Goal: Information Seeking & Learning: Understand process/instructions

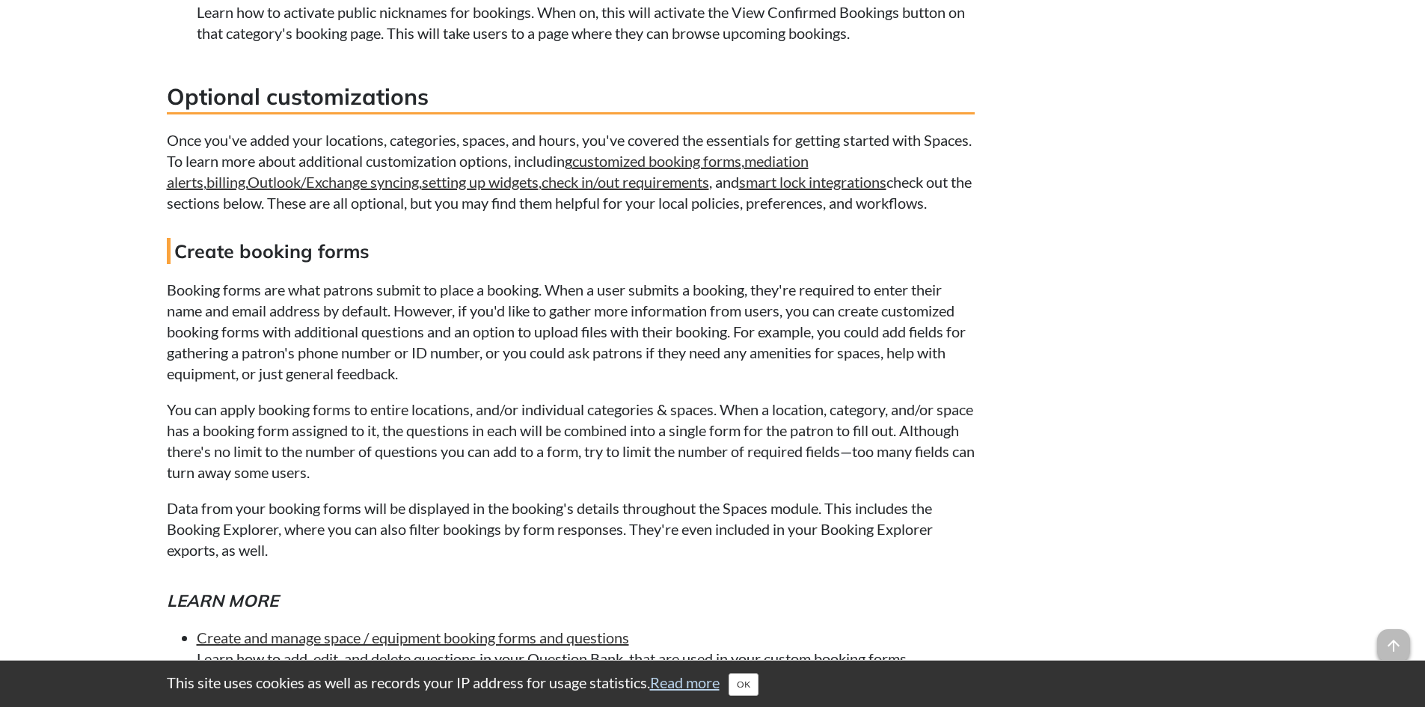
scroll to position [9951, 0]
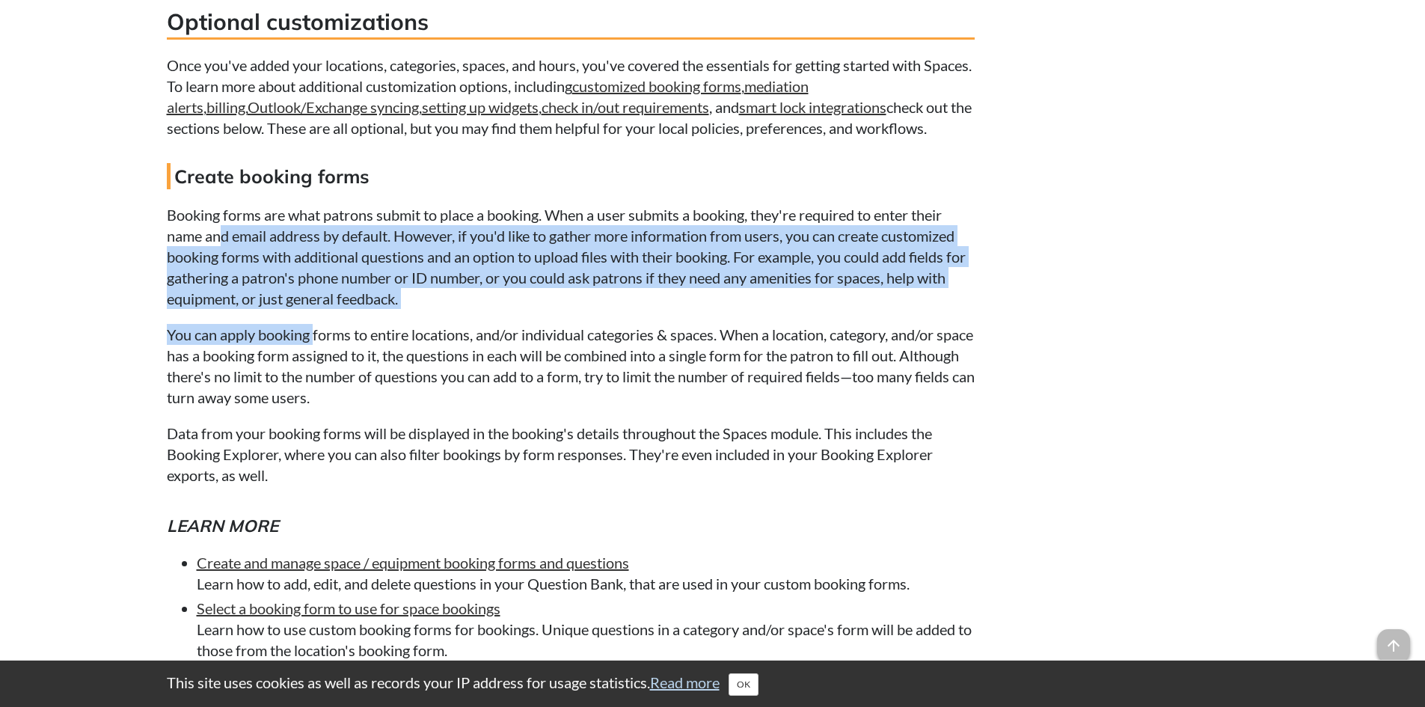
drag, startPoint x: 221, startPoint y: 263, endPoint x: 331, endPoint y: 370, distance: 153.4
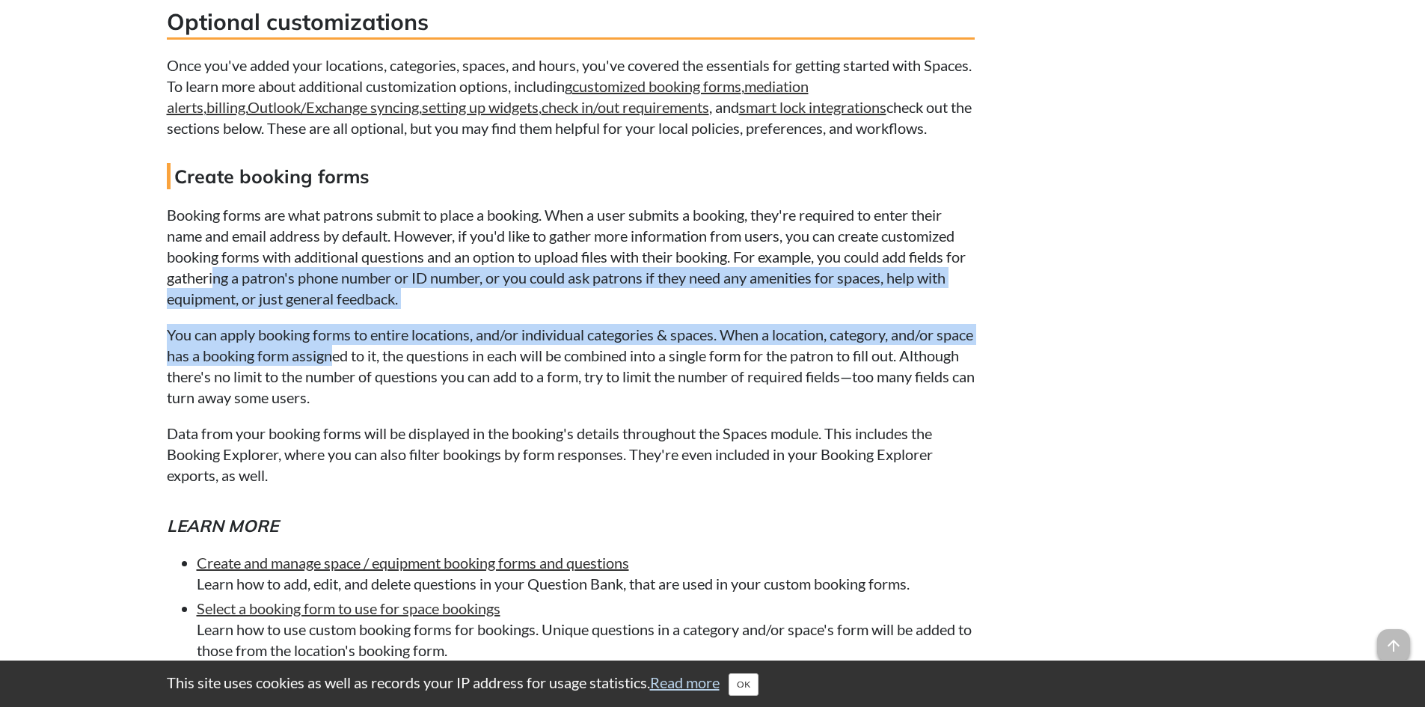
drag, startPoint x: 370, startPoint y: 383, endPoint x: 229, endPoint y: 289, distance: 169.9
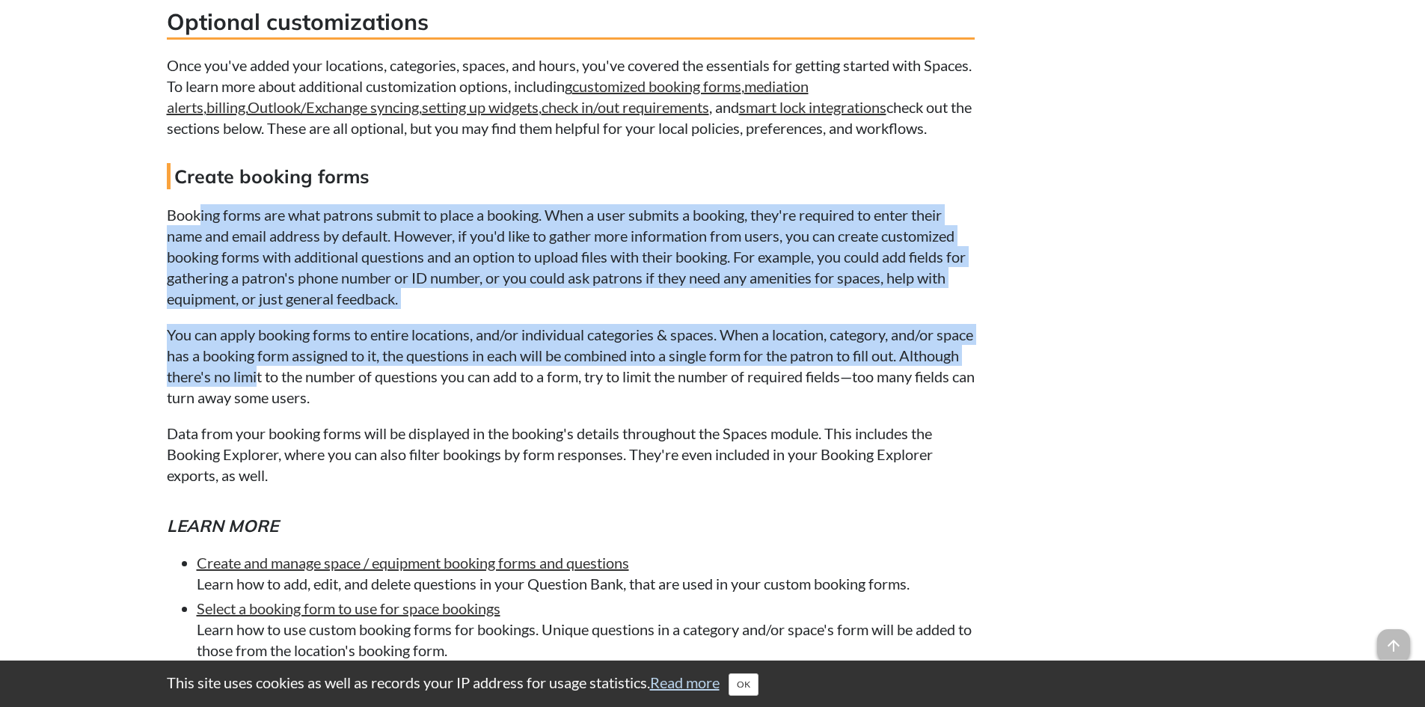
drag, startPoint x: 198, startPoint y: 244, endPoint x: 334, endPoint y: 404, distance: 210.2
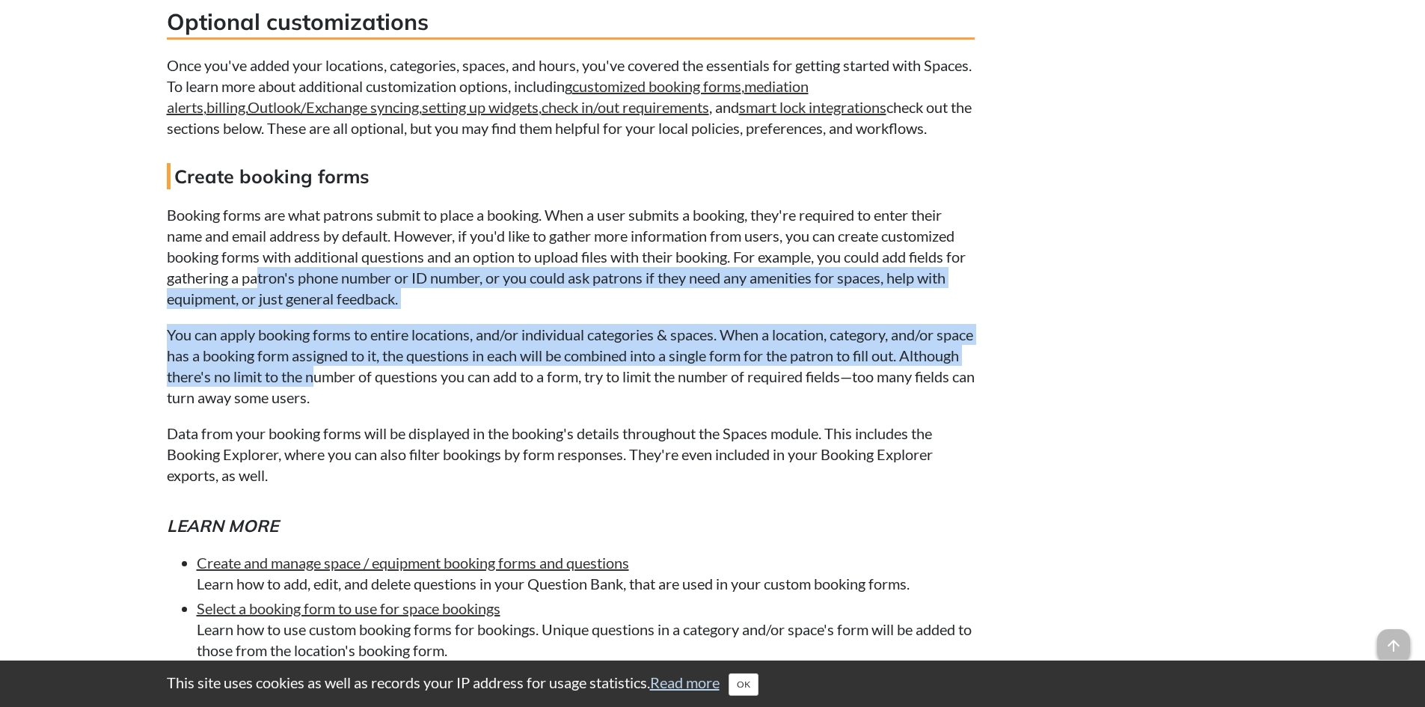
drag, startPoint x: 376, startPoint y: 402, endPoint x: 266, endPoint y: 296, distance: 153.5
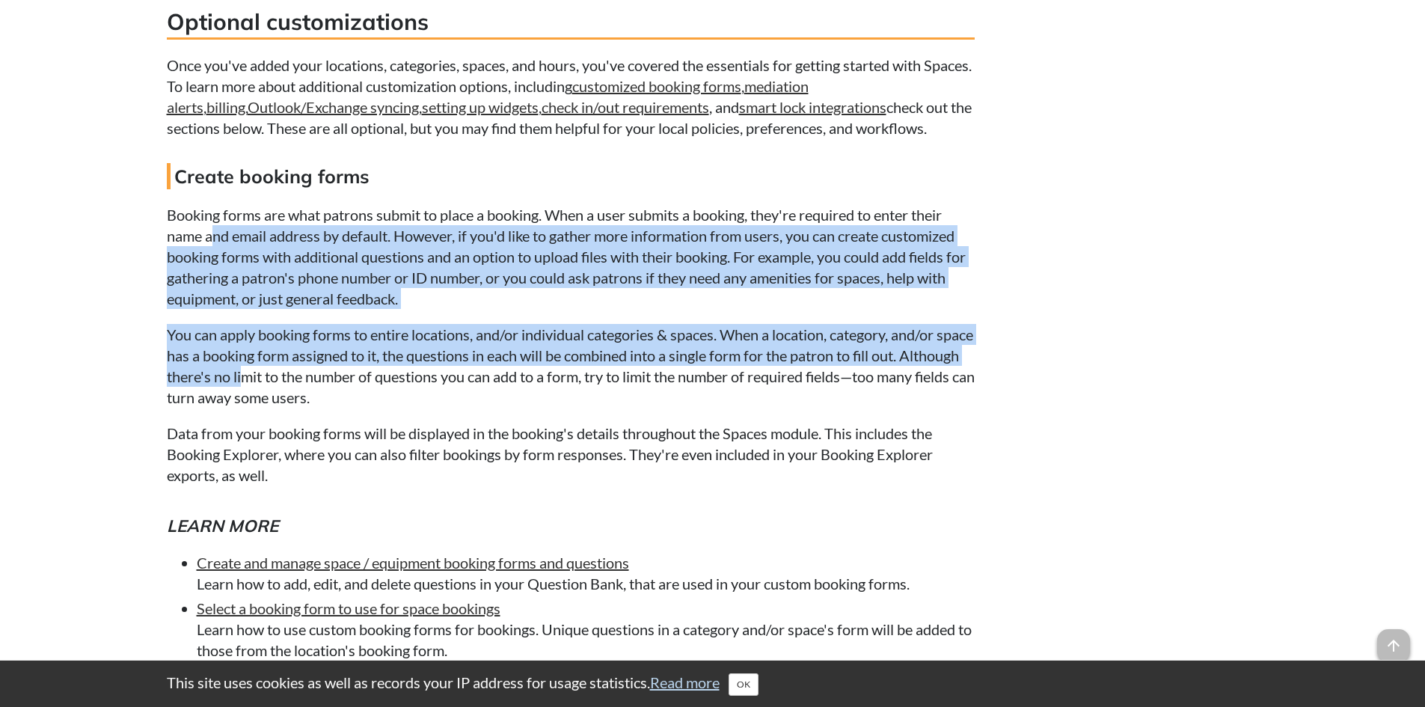
drag, startPoint x: 227, startPoint y: 299, endPoint x: 337, endPoint y: 411, distance: 157.1
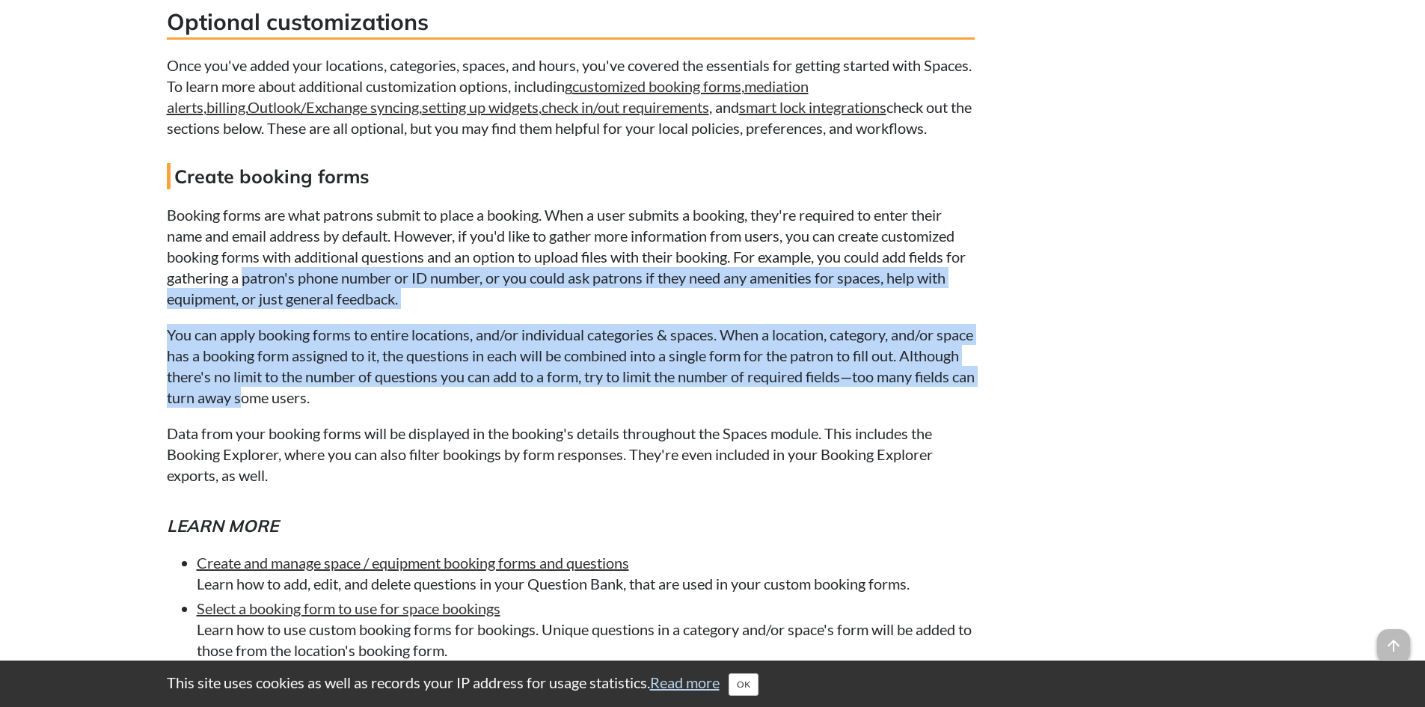
drag, startPoint x: 345, startPoint y: 411, endPoint x: 257, endPoint y: 284, distance: 154.4
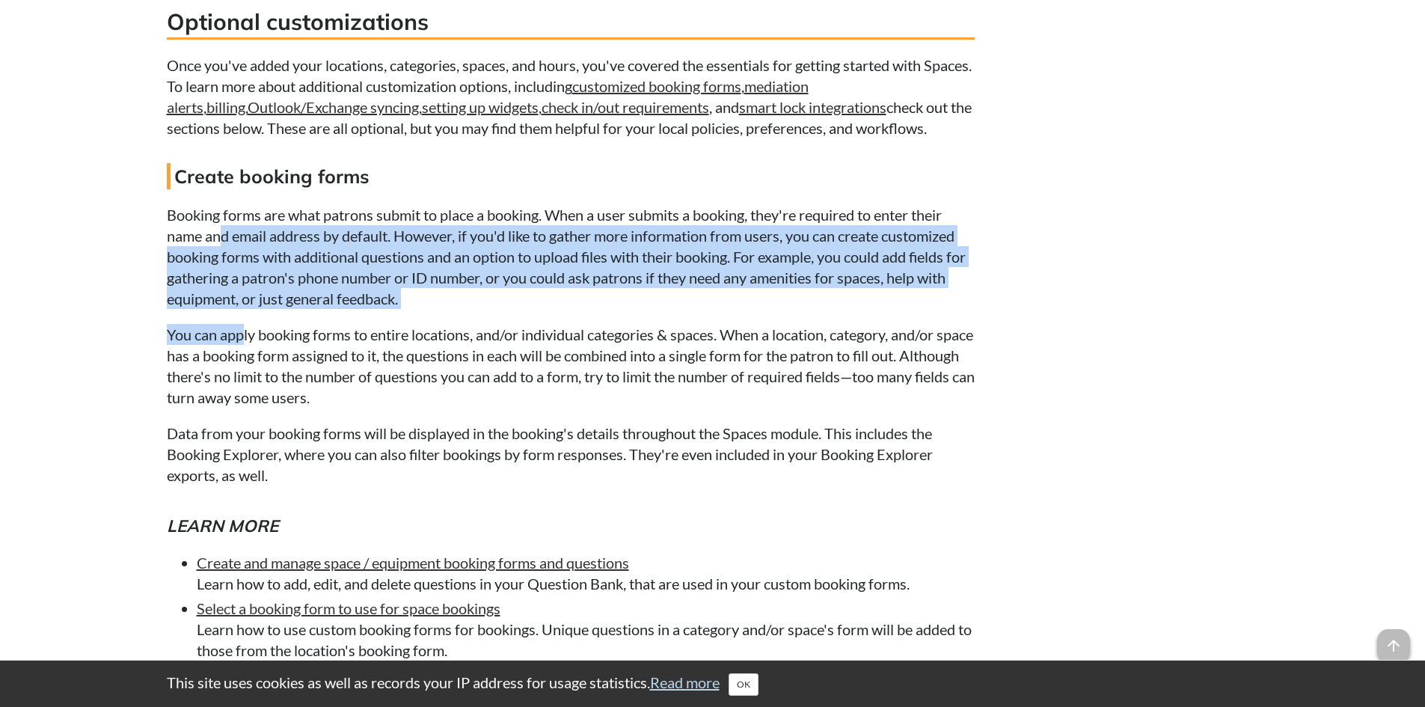
drag, startPoint x: 224, startPoint y: 319, endPoint x: 310, endPoint y: 395, distance: 115.6
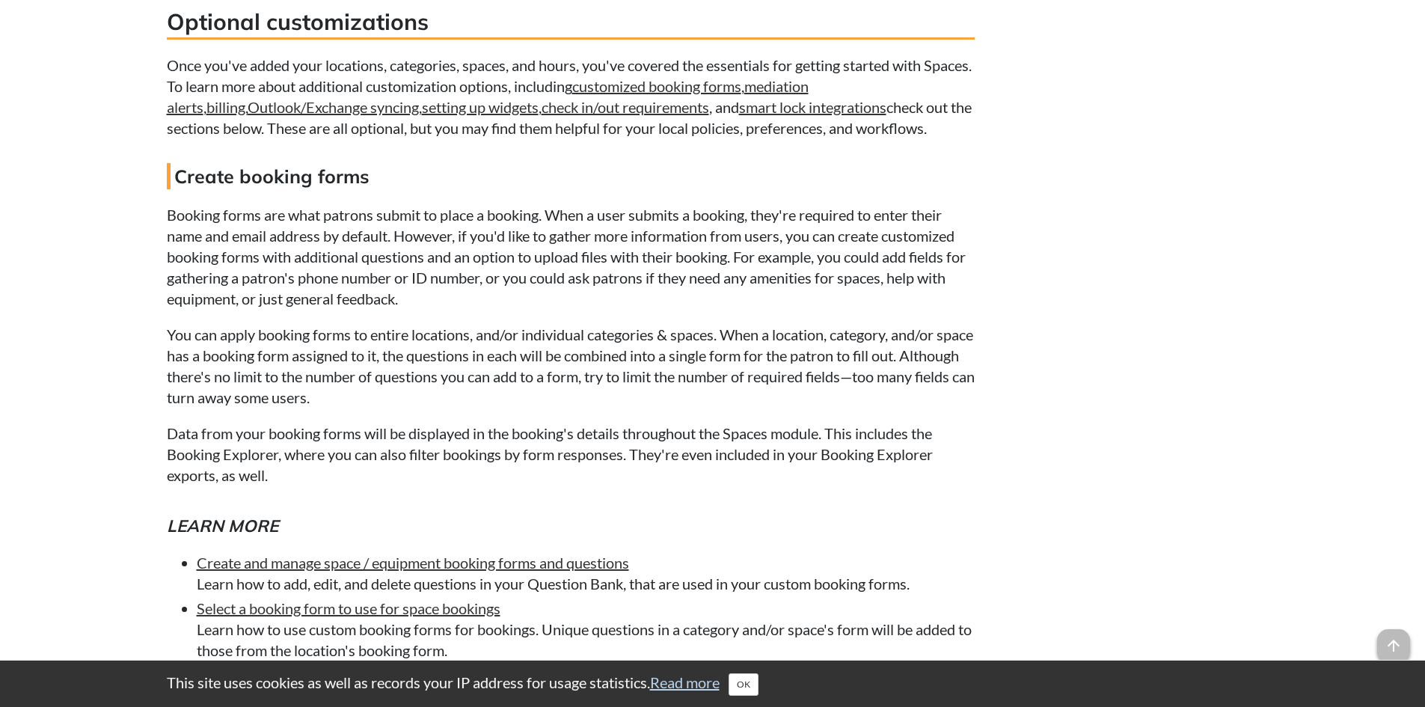
click at [313, 394] on p "You can apply booking forms to entire locations, and/or individual categories &…" at bounding box center [571, 366] width 808 height 84
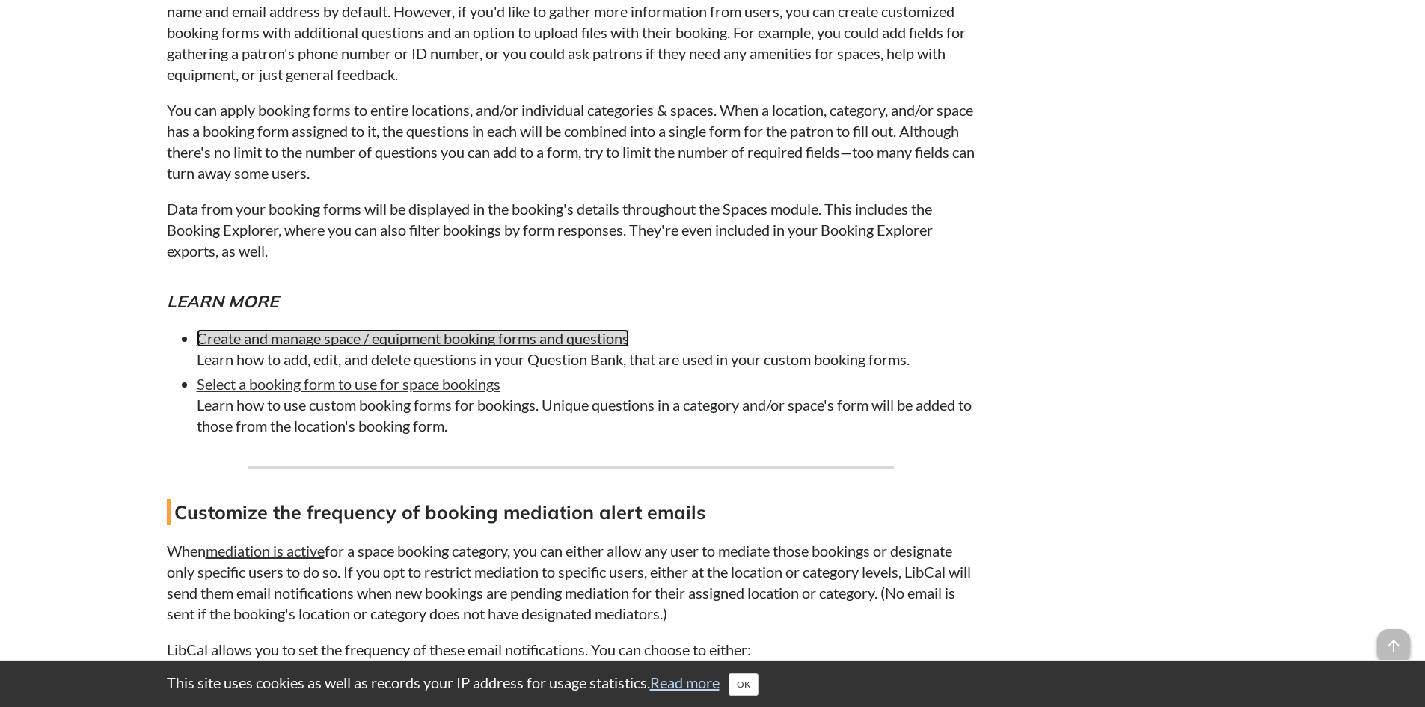
click at [358, 347] on link "Create and manage space / equipment booking forms and questions" at bounding box center [413, 338] width 432 height 18
